Goal: Task Accomplishment & Management: Use online tool/utility

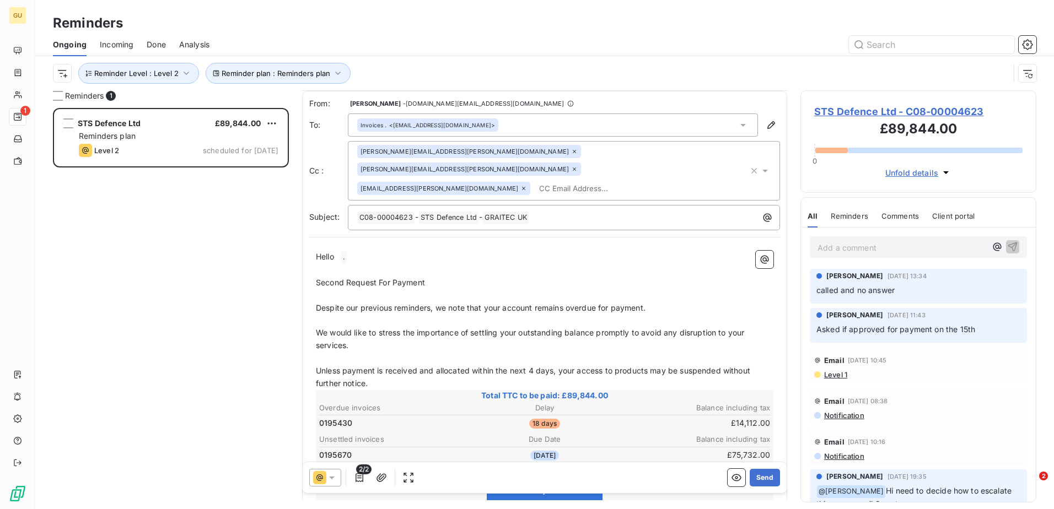
scroll to position [56, 0]
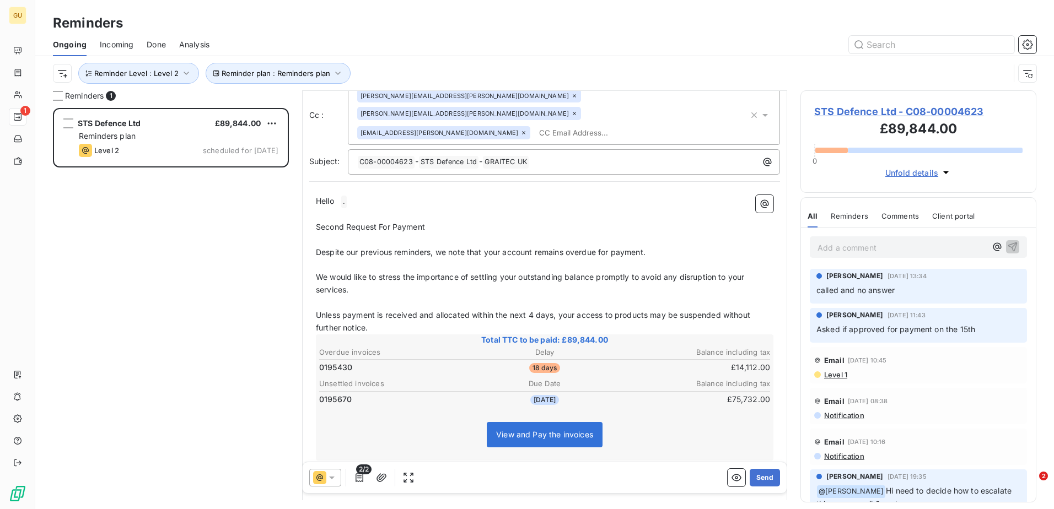
click at [150, 214] on div "STS Defence Ltd £89,844.00 Reminders plan Level 2 scheduled for [DATE]" at bounding box center [171, 308] width 236 height 401
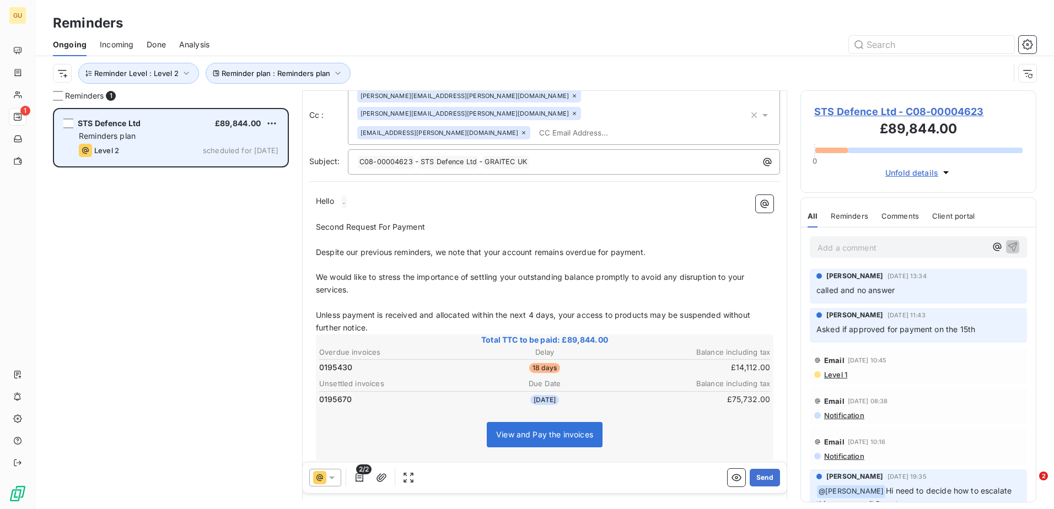
click at [74, 119] on div "STS Defence Ltd £89,844.00 Reminders plan Level 2 scheduled for [DATE]" at bounding box center [171, 138] width 233 height 56
click at [72, 119] on div "grid" at bounding box center [68, 124] width 10 height 10
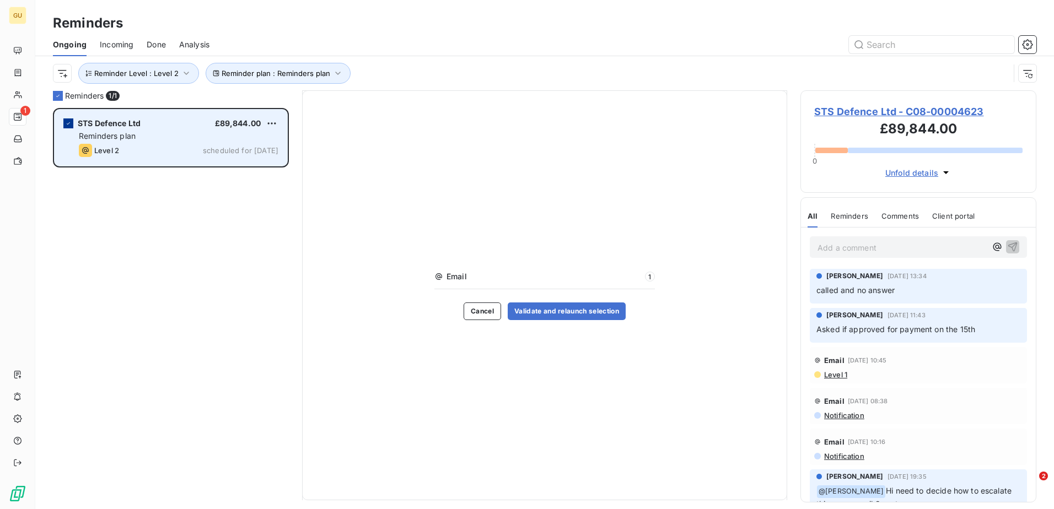
click at [68, 122] on icon "grid" at bounding box center [68, 123] width 7 height 7
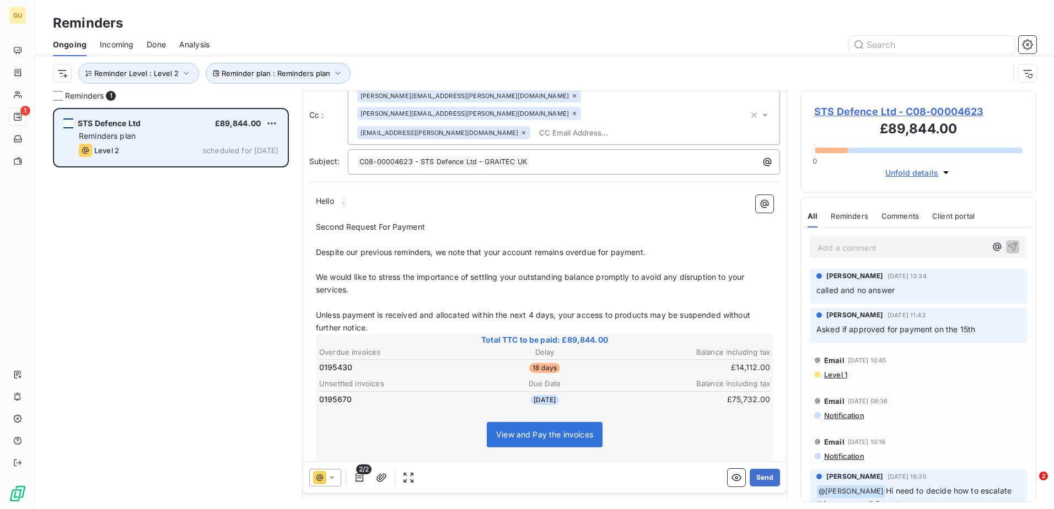
click at [68, 123] on div "grid" at bounding box center [68, 124] width 10 height 10
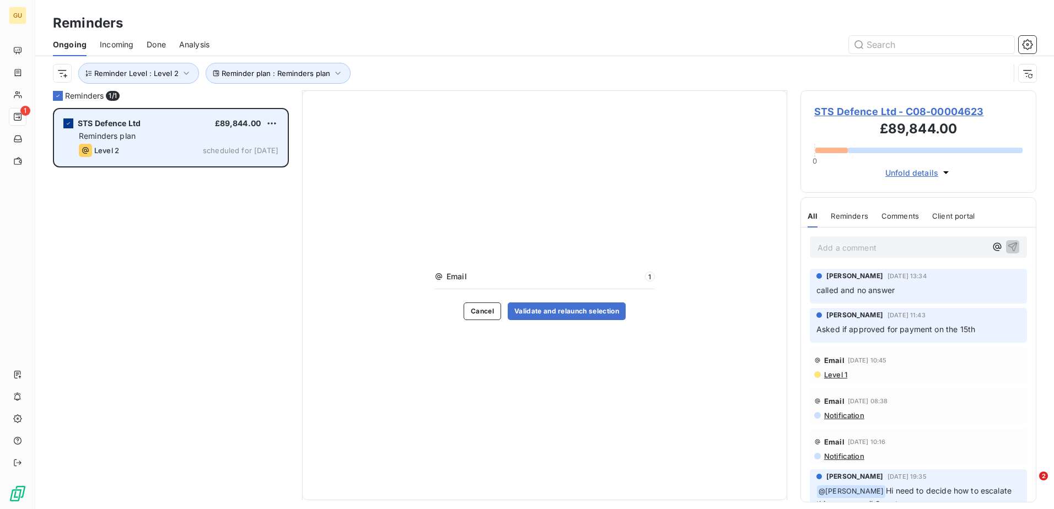
click at [68, 123] on icon "grid" at bounding box center [68, 123] width 7 height 7
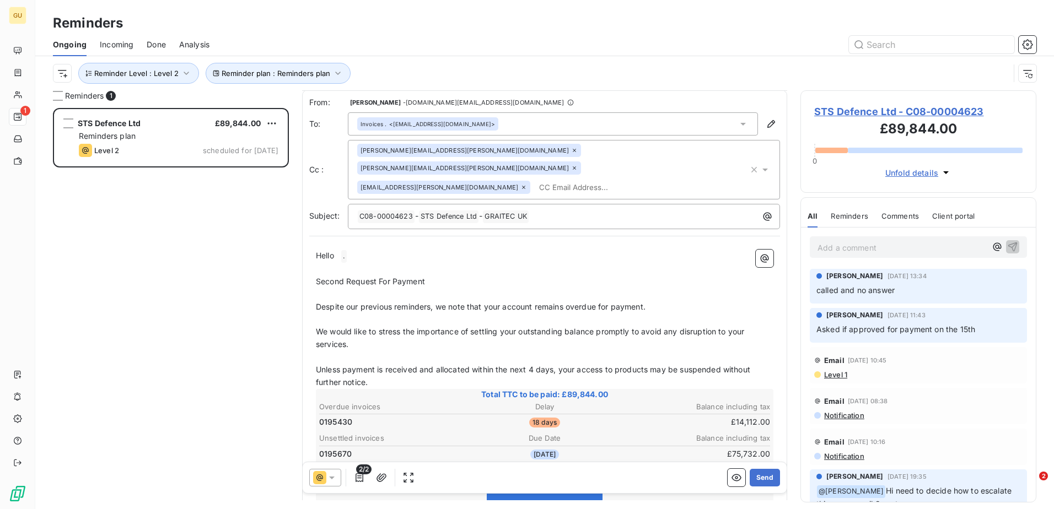
scroll to position [0, 0]
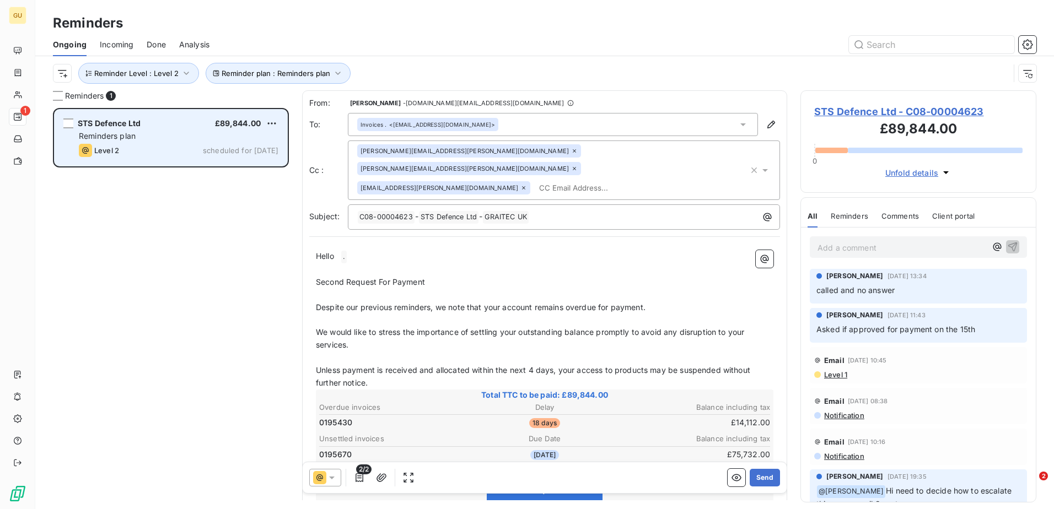
click at [60, 123] on div "STS Defence Ltd £89,844.00 Reminders plan Level 2 scheduled for [DATE]" at bounding box center [171, 138] width 233 height 56
click at [67, 122] on div "grid" at bounding box center [68, 124] width 10 height 10
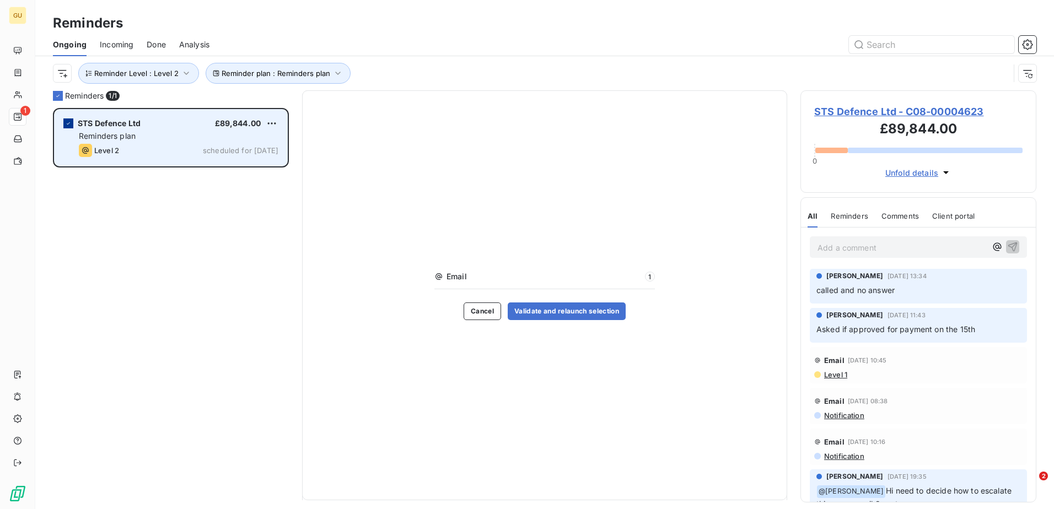
click at [67, 127] on div "grid" at bounding box center [68, 124] width 10 height 10
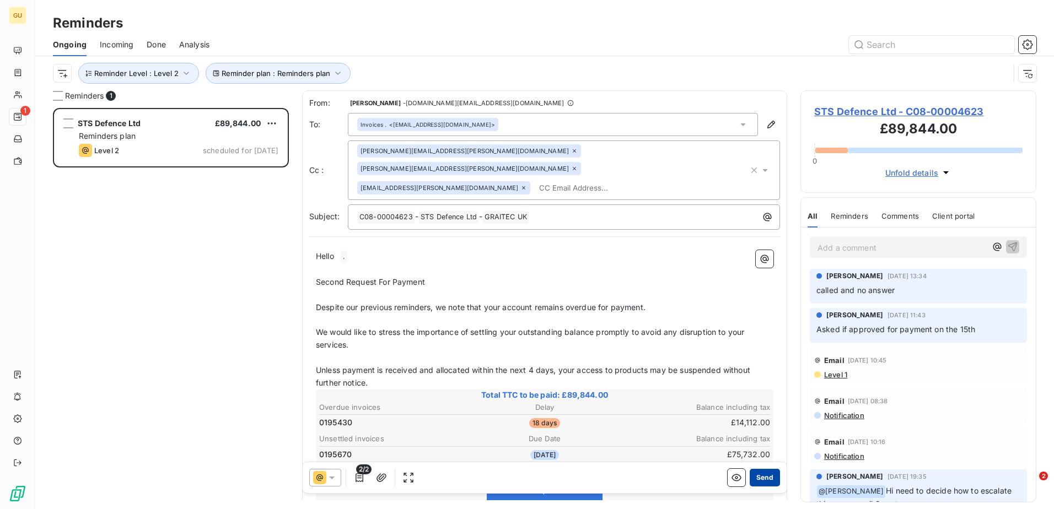
click at [762, 480] on button "Send" at bounding box center [765, 478] width 30 height 18
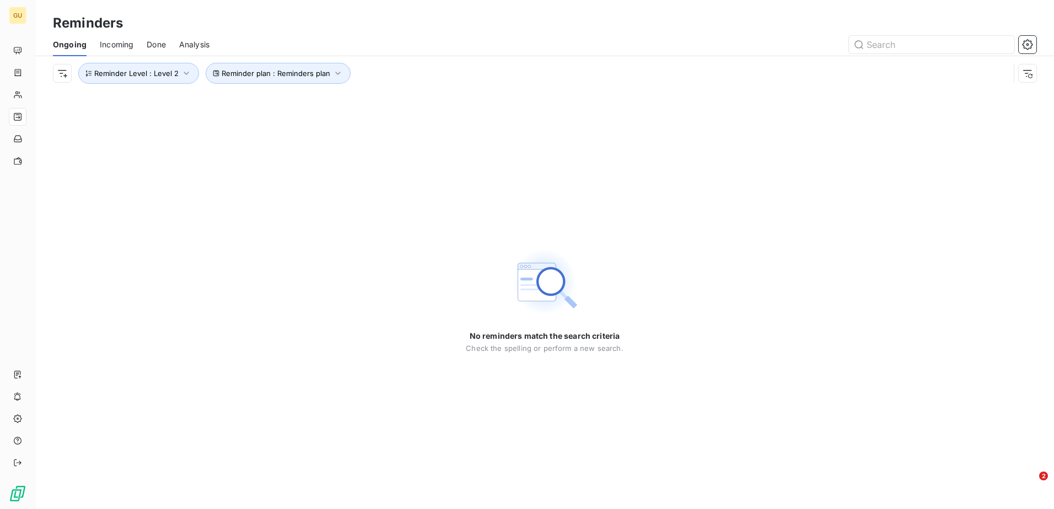
click at [862, 195] on div "No reminders match the search criteria Check the spelling or perform a new sear…" at bounding box center [544, 299] width 1019 height 419
